Goal: Task Accomplishment & Management: Manage account settings

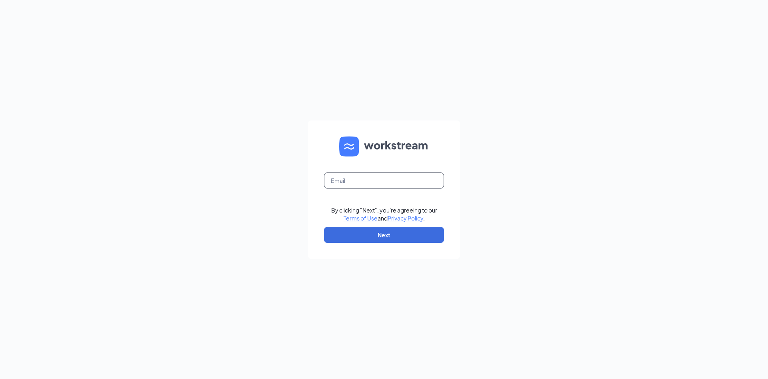
click at [355, 182] on input "text" at bounding box center [384, 180] width 120 height 16
click at [501, 128] on div "1patrickmcclain The email you entered is incorrect. By clicking "Next", you're …" at bounding box center [384, 189] width 768 height 379
click at [382, 180] on input "1patrickmcclain" at bounding box center [384, 180] width 120 height 16
drag, startPoint x: 385, startPoint y: 180, endPoint x: 187, endPoint y: 183, distance: 198.4
click at [324, 183] on input "1patrickmcclain" at bounding box center [384, 180] width 120 height 16
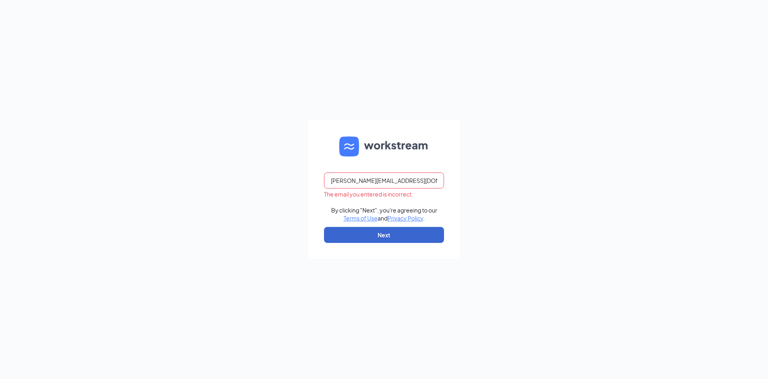
type input "[PERSON_NAME][EMAIL_ADDRESS][DOMAIN_NAME]"
click at [362, 233] on button "Next" at bounding box center [384, 235] width 120 height 16
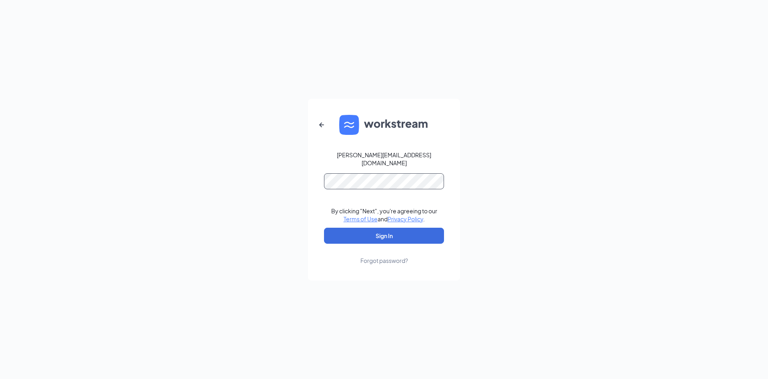
click at [324, 228] on button "Sign In" at bounding box center [384, 236] width 120 height 16
click at [414, 228] on button "Sign In" at bounding box center [384, 236] width 120 height 16
click at [324, 228] on button "Sign In" at bounding box center [384, 236] width 120 height 16
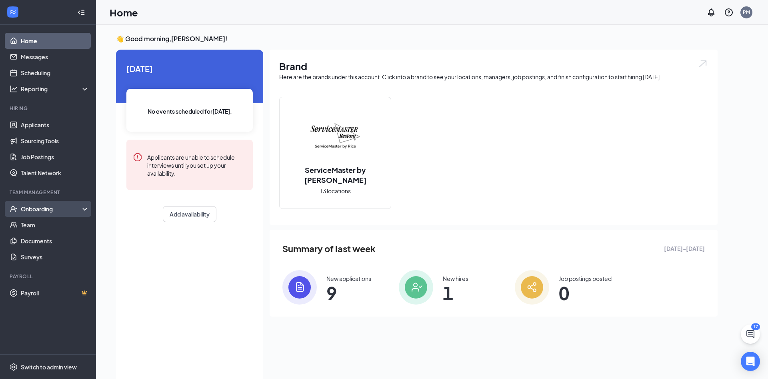
click at [54, 211] on div "Onboarding" at bounding box center [52, 209] width 62 height 8
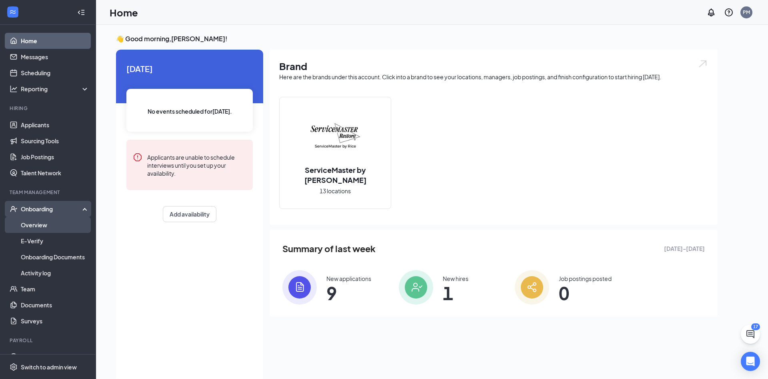
click at [45, 225] on link "Overview" at bounding box center [55, 225] width 68 height 16
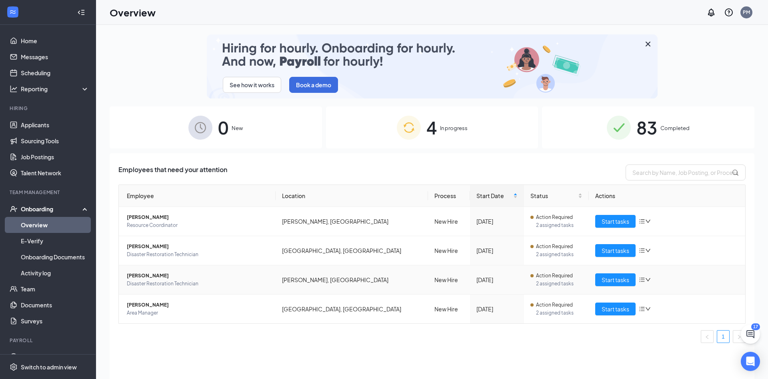
click at [210, 285] on span "Disaster Restoration Technician" at bounding box center [198, 284] width 142 height 8
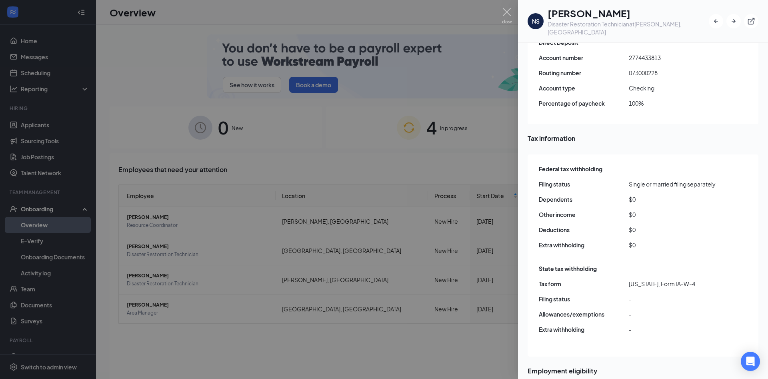
scroll to position [454, 0]
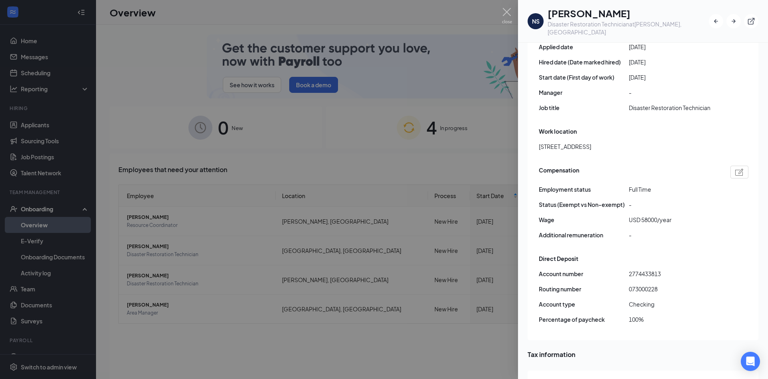
click at [339, 148] on div at bounding box center [384, 189] width 768 height 379
